Goal: Information Seeking & Learning: Find specific fact

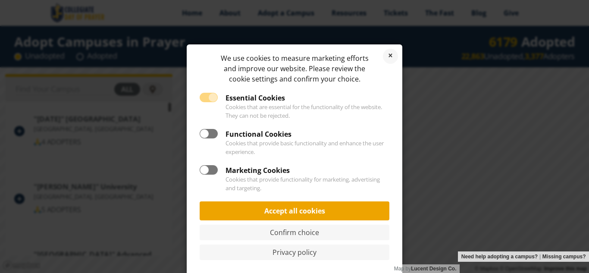
click at [321, 214] on link "Accept all cookies" at bounding box center [295, 210] width 190 height 19
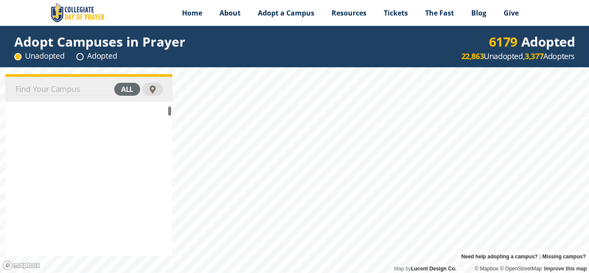
scroll to position [53258, 0]
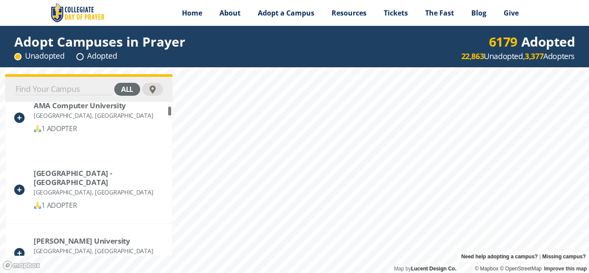
drag, startPoint x: 169, startPoint y: 110, endPoint x: 171, endPoint y: 114, distance: 4.4
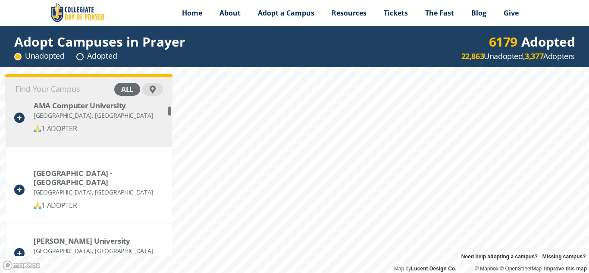
click at [170, 112] on div "AMA Computer College [GEOGRAPHIC_DATA], [GEOGRAPHIC_DATA] 1 ADOPTER [GEOGRAPHIC…" at bounding box center [89, 179] width 166 height 154
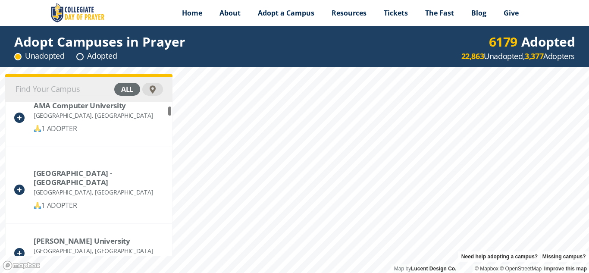
click at [66, 90] on input at bounding box center [63, 89] width 97 height 12
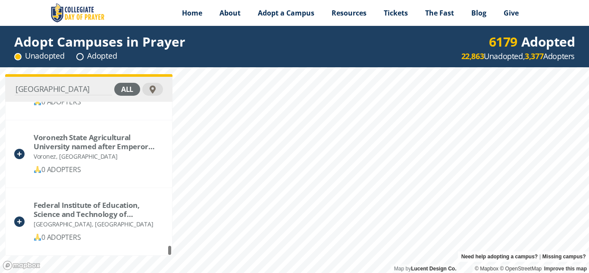
scroll to position [26299, 0]
type input "[GEOGRAPHIC_DATA]"
click at [131, 90] on div "all" at bounding box center [127, 89] width 26 height 13
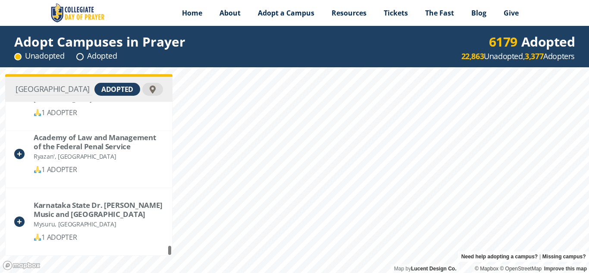
scroll to position [2485, 0]
click at [174, 246] on div "peru adopted Slavyainski-na-Kubani State Pedagogical Institute Slavyainski-na-K…" at bounding box center [294, 170] width 589 height 206
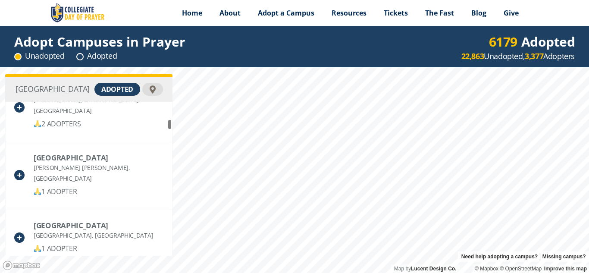
scroll to position [292, 0]
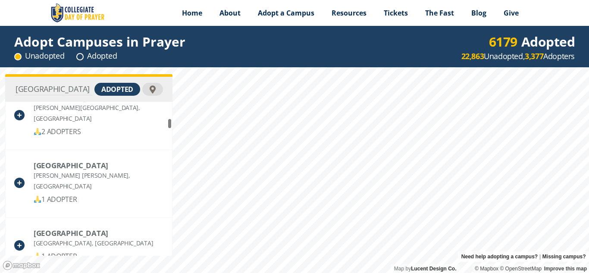
drag, startPoint x: 168, startPoint y: 250, endPoint x: 170, endPoint y: 124, distance: 126.3
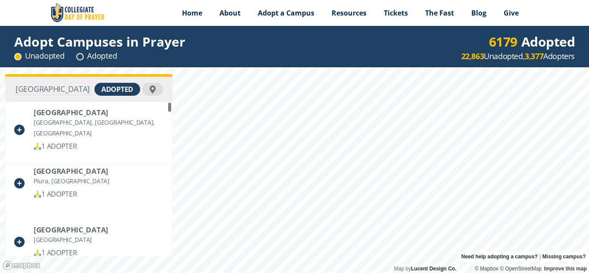
scroll to position [0, 0]
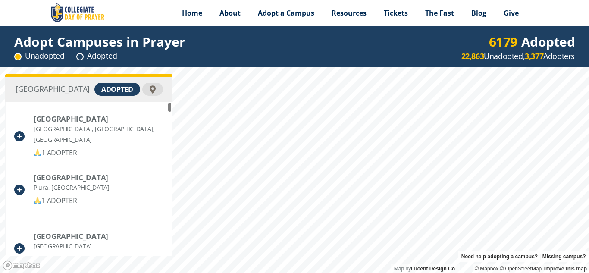
drag, startPoint x: 170, startPoint y: 124, endPoint x: 167, endPoint y: 105, distance: 19.2
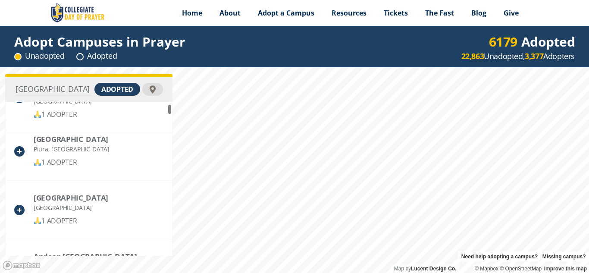
scroll to position [51, 0]
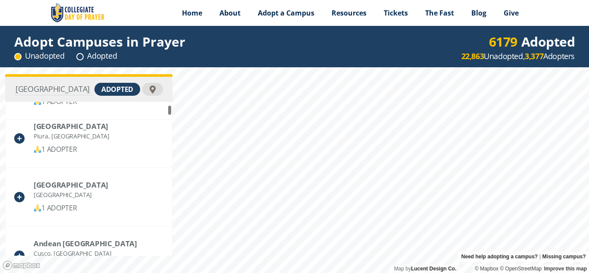
click at [171, 112] on div "[GEOGRAPHIC_DATA], [GEOGRAPHIC_DATA], [GEOGRAPHIC_DATA] 1 ADOPTER University of…" at bounding box center [89, 179] width 166 height 154
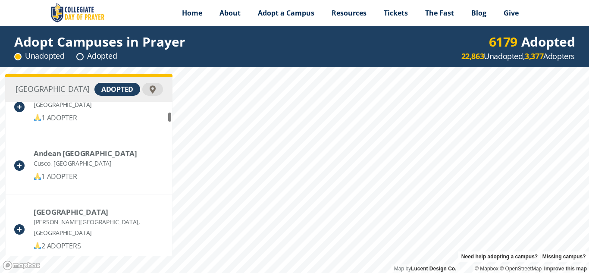
scroll to position [148, 0]
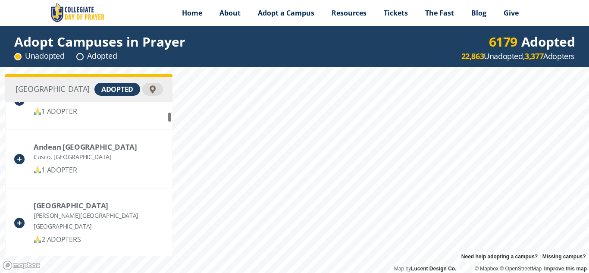
click at [173, 119] on div "peru adopted [GEOGRAPHIC_DATA] [GEOGRAPHIC_DATA], [GEOGRAPHIC_DATA], [GEOGRAPHI…" at bounding box center [294, 170] width 589 height 206
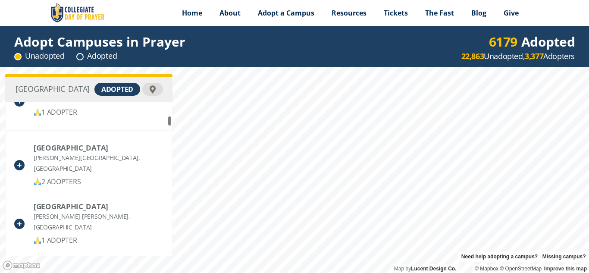
scroll to position [225, 0]
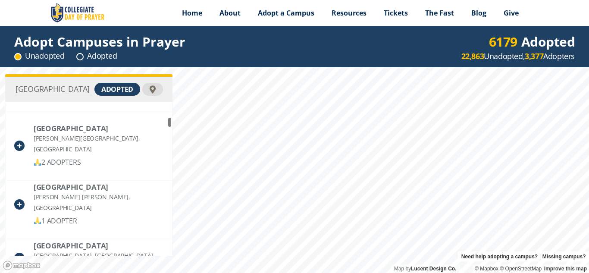
drag, startPoint x: 169, startPoint y: 119, endPoint x: 169, endPoint y: 125, distance: 5.2
click at [169, 125] on div "[GEOGRAPHIC_DATA] Peru 1 ADOPTER Andean [GEOGRAPHIC_DATA], [GEOGRAPHIC_DATA] 1 …" at bounding box center [89, 179] width 166 height 154
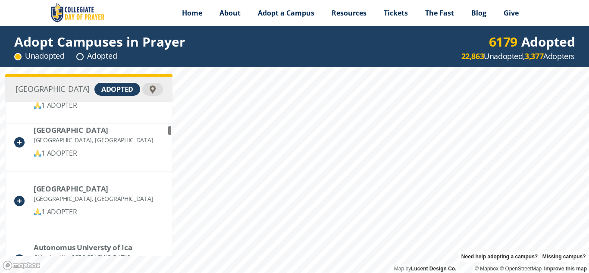
scroll to position [347, 0]
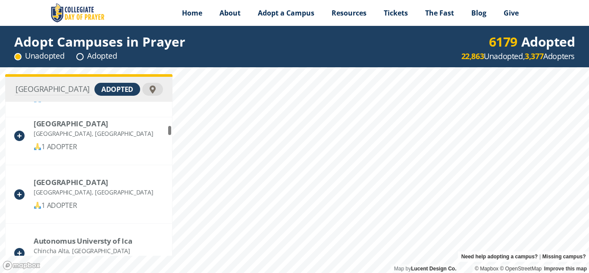
drag, startPoint x: 169, startPoint y: 125, endPoint x: 172, endPoint y: 133, distance: 8.7
click at [172, 133] on div "Andean [GEOGRAPHIC_DATA], [GEOGRAPHIC_DATA] 1 ADOPTER [GEOGRAPHIC_DATA][PERSON_…" at bounding box center [88, 179] width 167 height 154
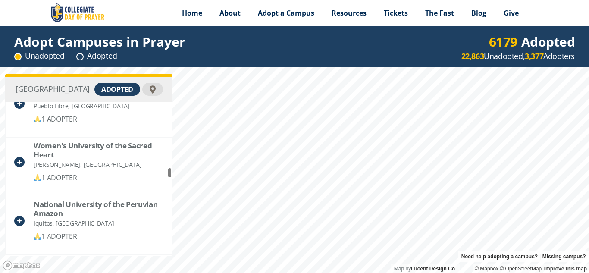
scroll to position [976, 0]
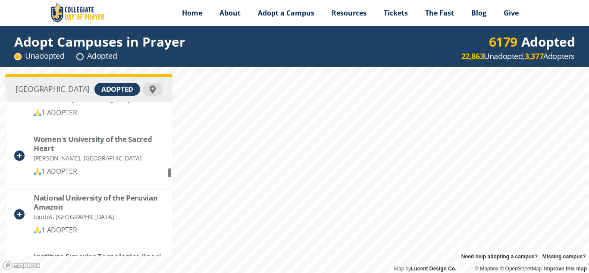
click at [173, 174] on div "peru adopted Saint Ignatius of [GEOGRAPHIC_DATA][PERSON_NAME], [GEOGRAPHIC_DATA…" at bounding box center [294, 170] width 589 height 206
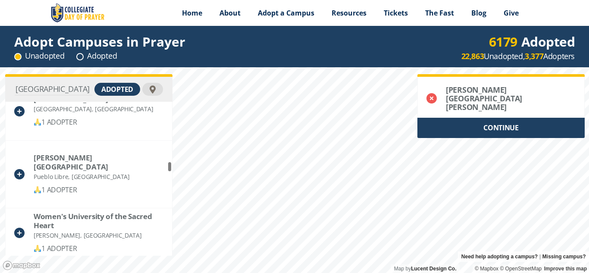
scroll to position [892, 0]
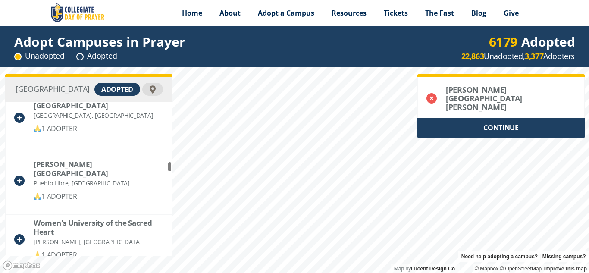
drag, startPoint x: 170, startPoint y: 173, endPoint x: 169, endPoint y: 168, distance: 5.7
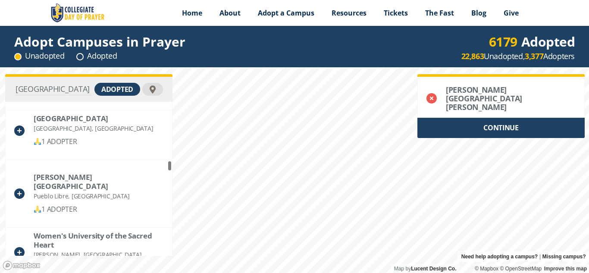
click at [169, 167] on div "Escuela Normal Mixta de Tayabamba Tayabamba, [GEOGRAPHIC_DATA] 1 ADOPTER Saint …" at bounding box center [89, 179] width 166 height 154
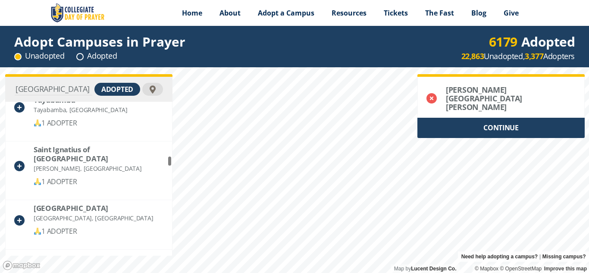
scroll to position [783, 0]
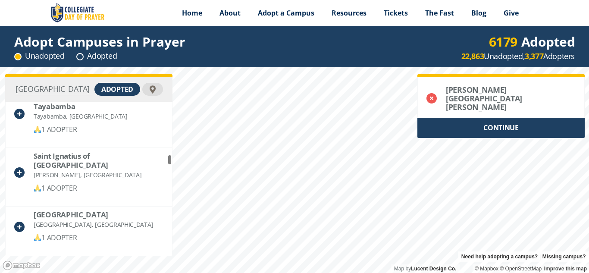
drag, startPoint x: 169, startPoint y: 167, endPoint x: 172, endPoint y: 161, distance: 6.6
click at [172, 161] on div "[PERSON_NAME][GEOGRAPHIC_DATA][PERSON_NAME] [PERSON_NAME][GEOGRAPHIC_DATA], [GE…" at bounding box center [89, 179] width 166 height 154
